Goal: Check status: Check status

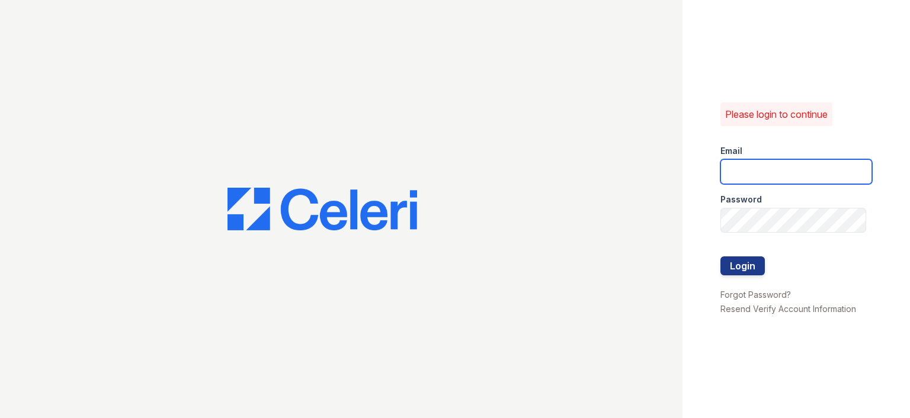
type input "joshua.patterson@greystar.com"
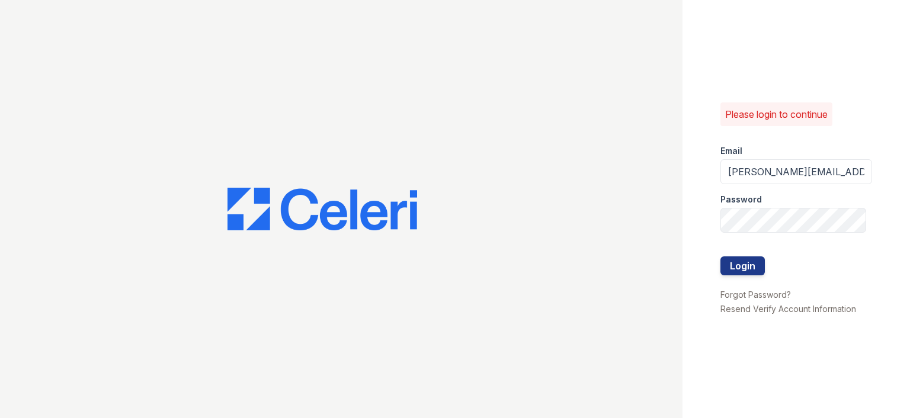
click at [747, 254] on div at bounding box center [796, 245] width 152 height 24
click at [747, 262] on button "Login" at bounding box center [742, 265] width 44 height 19
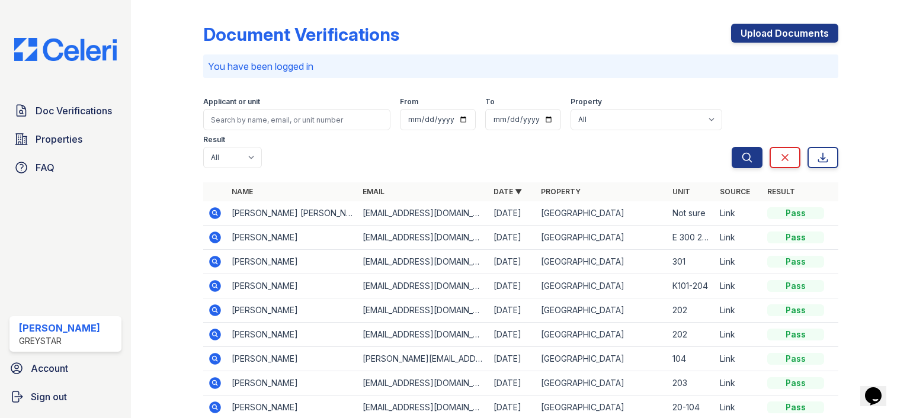
click at [213, 213] on icon at bounding box center [214, 212] width 3 height 3
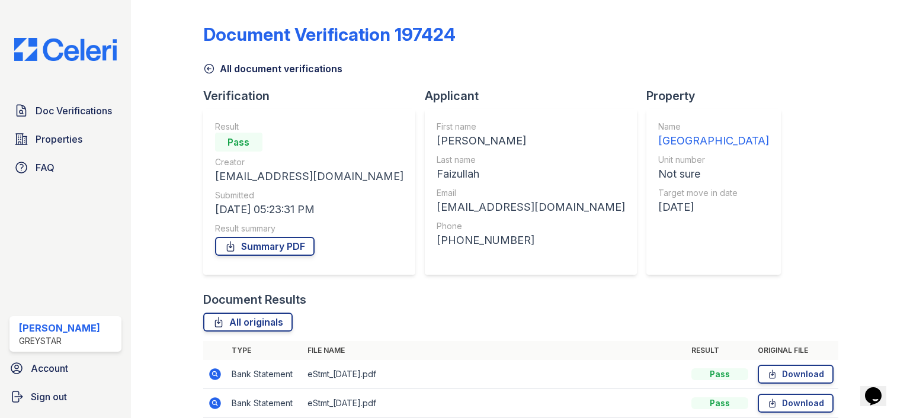
click at [210, 70] on icon at bounding box center [209, 69] width 12 height 12
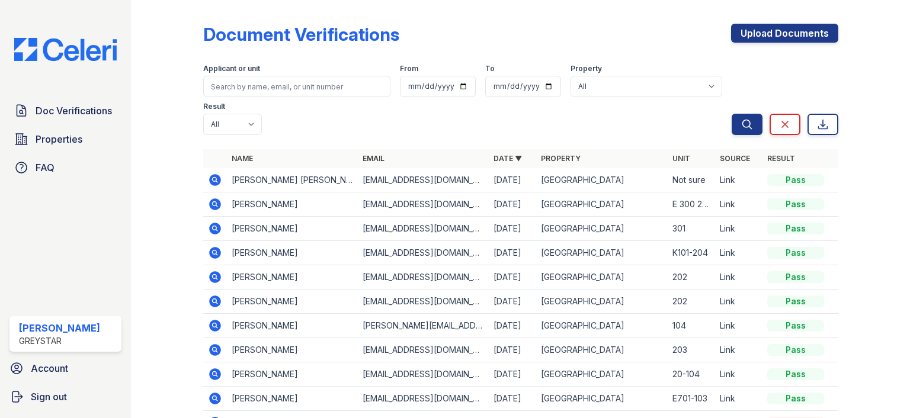
click at [212, 252] on icon at bounding box center [215, 253] width 14 height 14
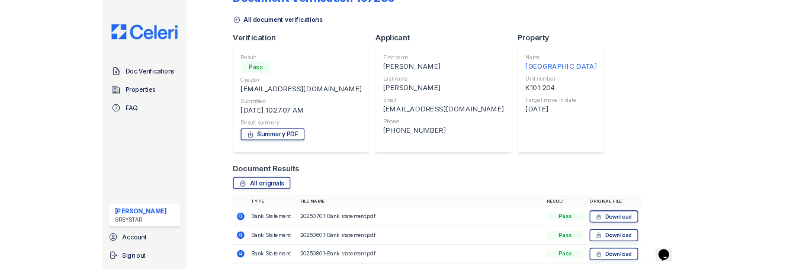
scroll to position [81, 0]
